Goal: Task Accomplishment & Management: Manage account settings

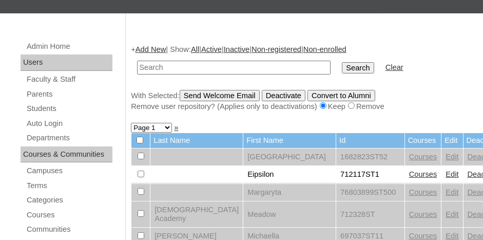
scroll to position [154, 0]
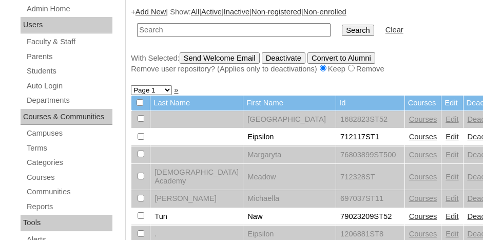
click at [187, 31] on input "text" at bounding box center [234, 30] width 194 height 14
type input "78324339"
click at [342, 25] on input "Search" at bounding box center [358, 30] width 32 height 11
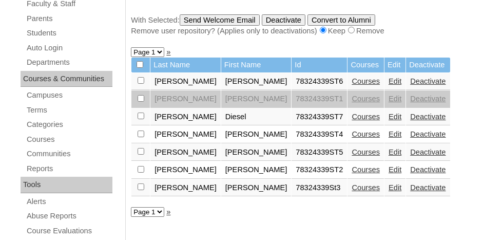
scroll to position [205, 0]
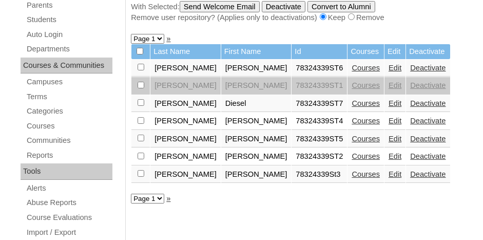
click at [389, 100] on link "Edit" at bounding box center [395, 103] width 13 height 8
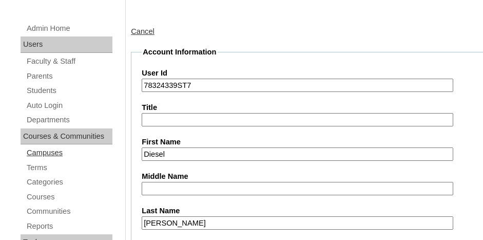
scroll to position [154, 0]
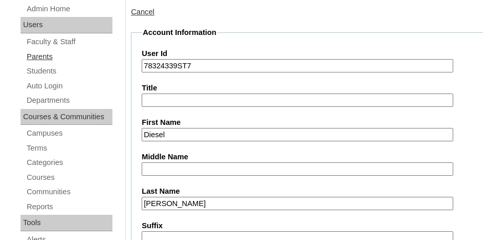
click at [34, 51] on link "Parents" at bounding box center [69, 56] width 87 height 13
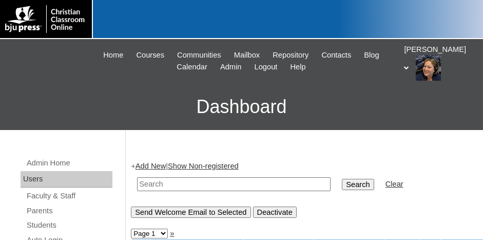
click at [198, 185] on input "text" at bounding box center [234, 184] width 194 height 14
click at [206, 181] on input "text" at bounding box center [234, 184] width 194 height 14
type input "l"
type input "lauren"
click at [342, 179] on input "Search" at bounding box center [358, 184] width 32 height 11
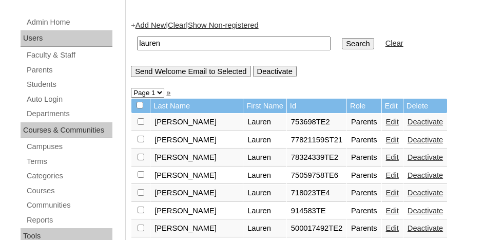
scroll to position [154, 0]
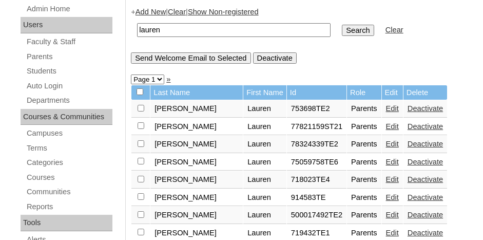
click at [382, 141] on td "Edit" at bounding box center [392, 144] width 21 height 17
click at [386, 141] on link "Edit" at bounding box center [392, 144] width 13 height 8
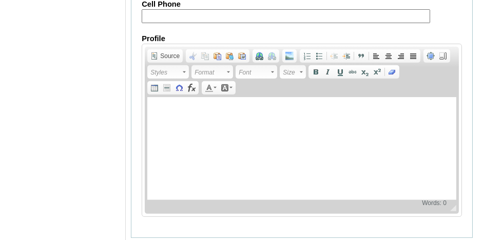
scroll to position [1139, 0]
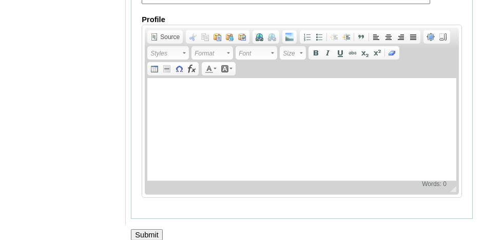
click at [144, 229] on input "Submit" at bounding box center [147, 234] width 32 height 11
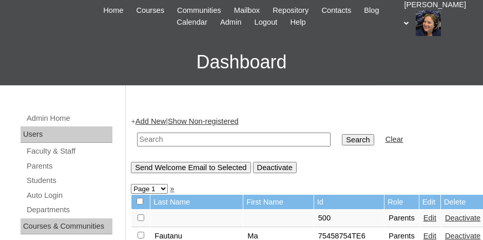
scroll to position [103, 0]
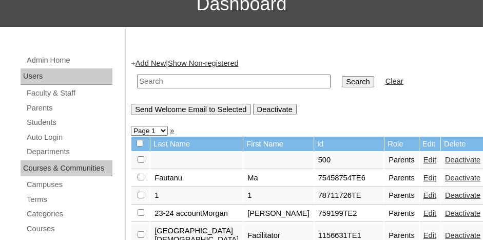
click at [184, 78] on input "text" at bounding box center [234, 81] width 194 height 14
type input "78324339"
click at [342, 76] on input "Search" at bounding box center [358, 81] width 32 height 11
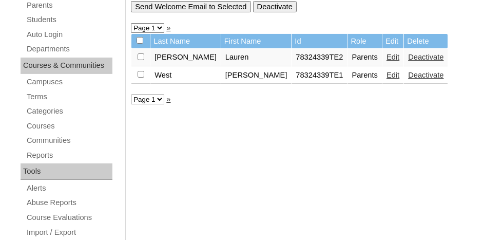
scroll to position [154, 0]
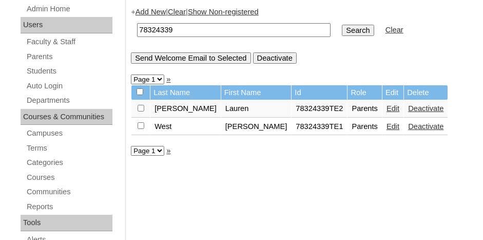
drag, startPoint x: 173, startPoint y: 29, endPoint x: 137, endPoint y: 31, distance: 36.0
click at [137, 31] on input "78324339" at bounding box center [234, 30] width 194 height 14
click at [54, 68] on link "Students" at bounding box center [69, 71] width 87 height 13
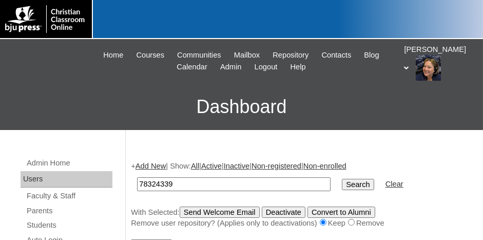
type input "78324339"
click at [342, 184] on input "Search" at bounding box center [358, 184] width 32 height 11
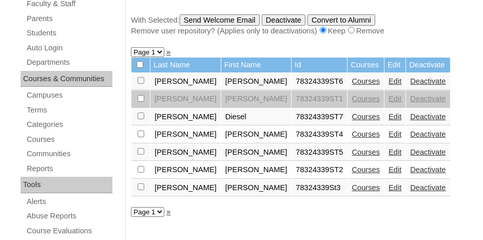
scroll to position [205, 0]
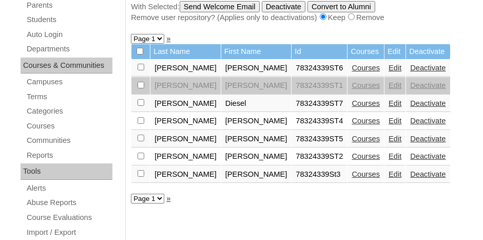
click at [389, 65] on link "Edit" at bounding box center [395, 68] width 13 height 8
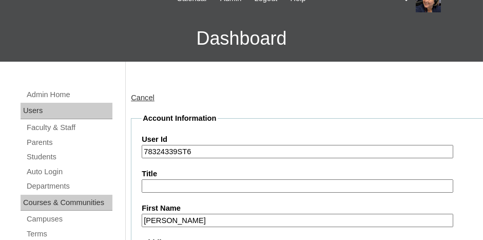
scroll to position [51, 0]
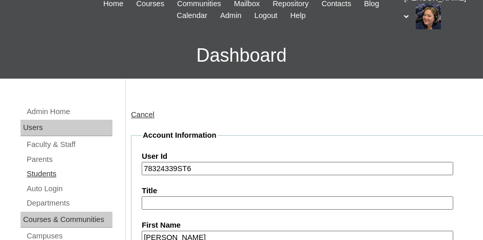
click at [39, 171] on link "Students" at bounding box center [69, 173] width 87 height 13
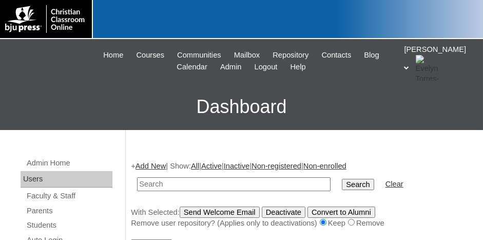
click at [155, 187] on input "text" at bounding box center [234, 184] width 194 height 14
type input "78324339"
click at [342, 184] on input "Search" at bounding box center [358, 184] width 32 height 11
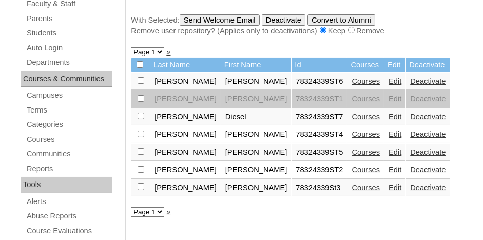
scroll to position [205, 0]
